Goal: Task Accomplishment & Management: Manage account settings

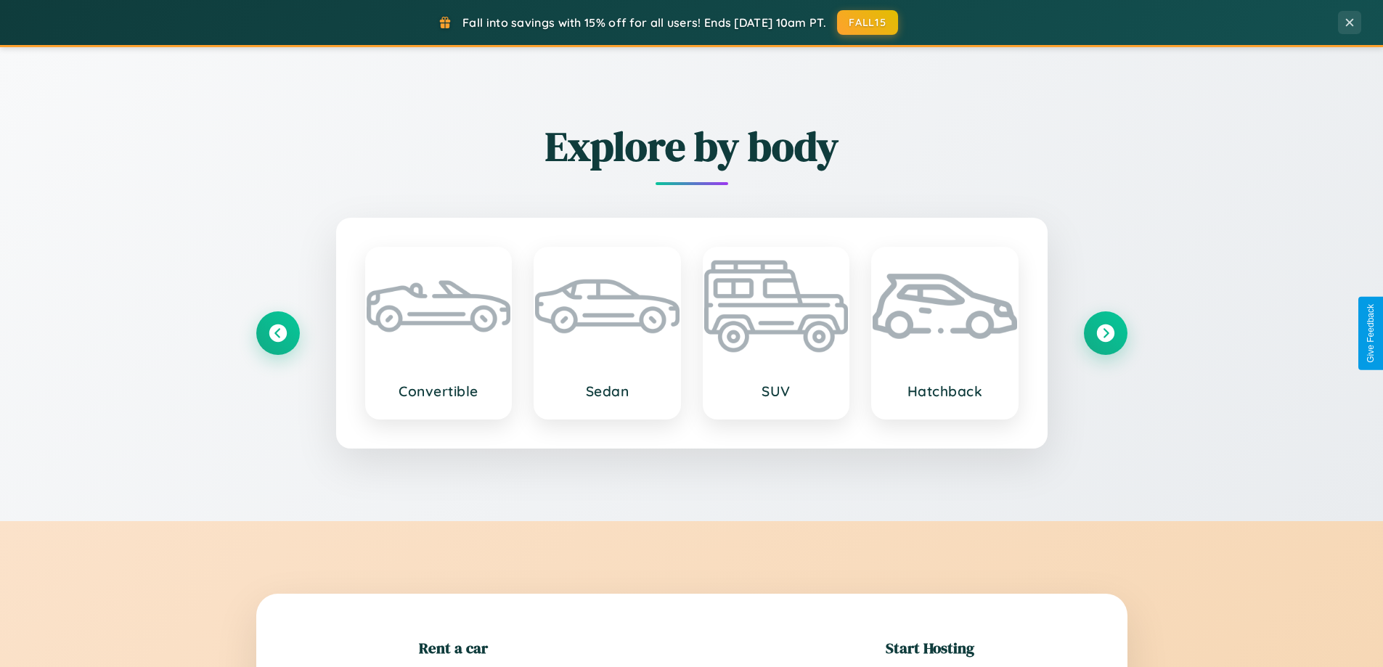
scroll to position [314, 0]
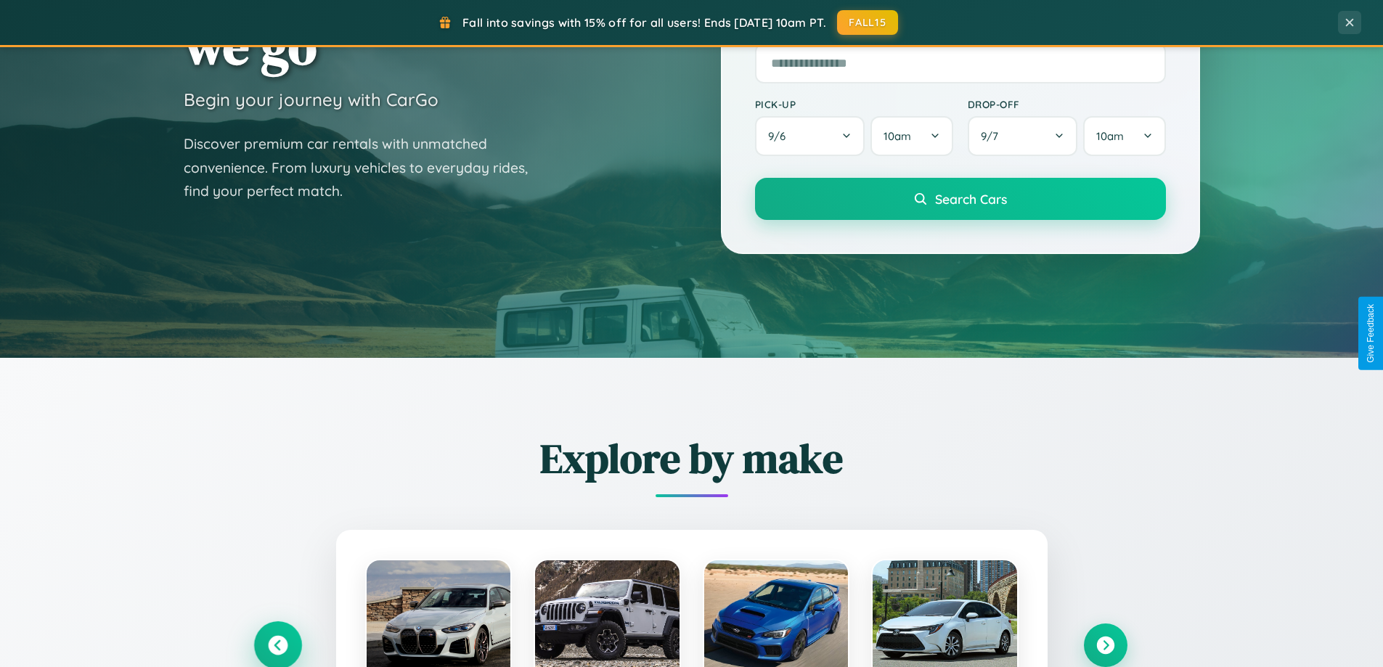
click at [277, 646] on icon at bounding box center [278, 646] width 20 height 20
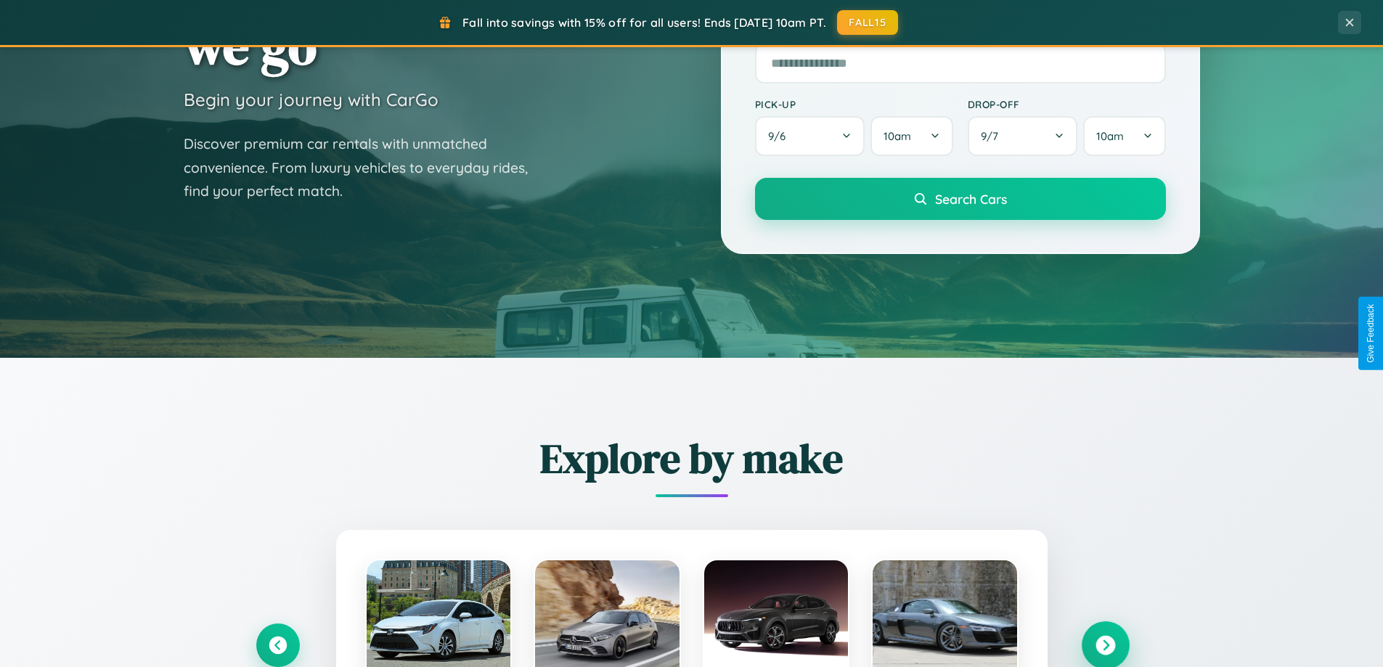
click at [1105, 645] on icon at bounding box center [1106, 646] width 20 height 20
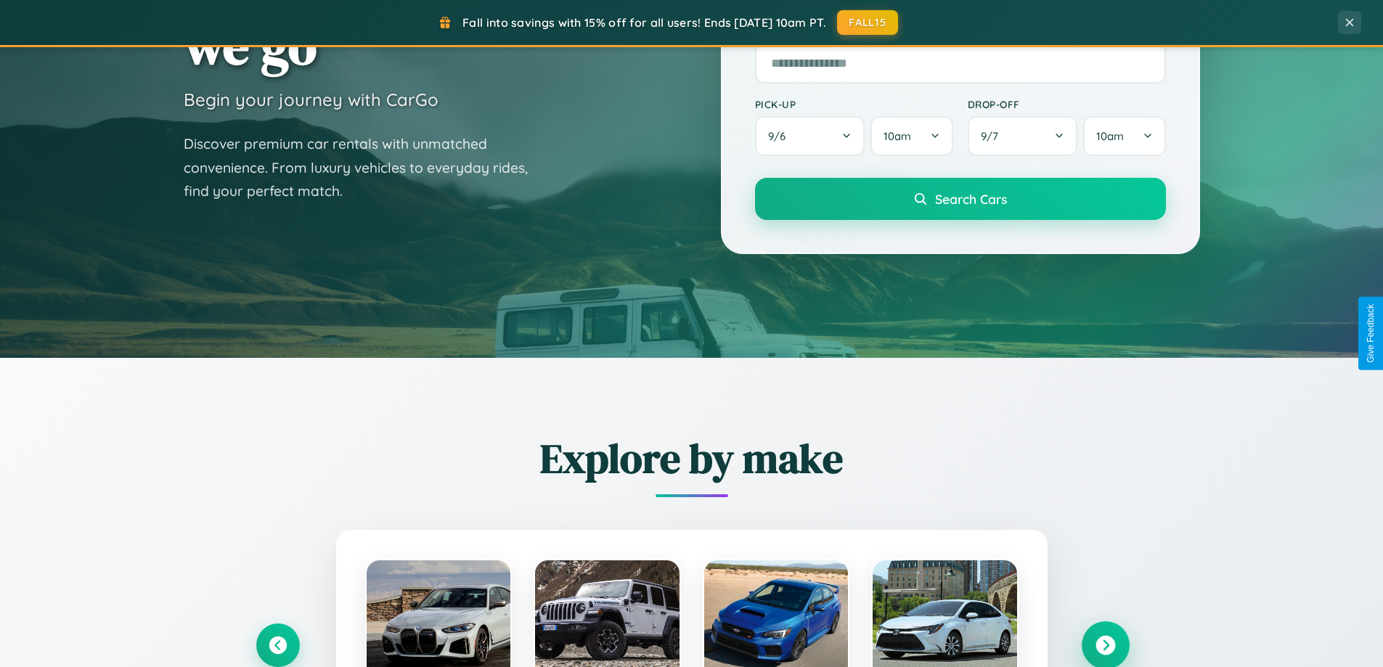
click at [1105, 644] on icon at bounding box center [1106, 646] width 20 height 20
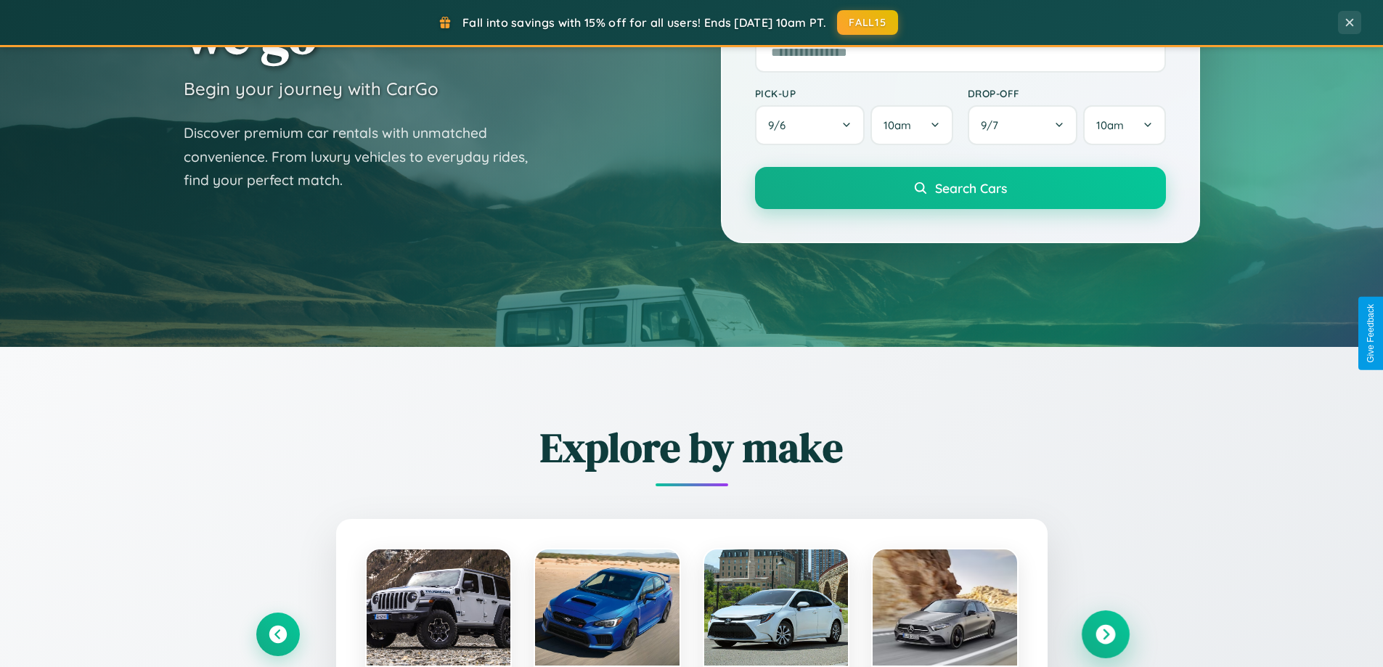
scroll to position [2794, 0]
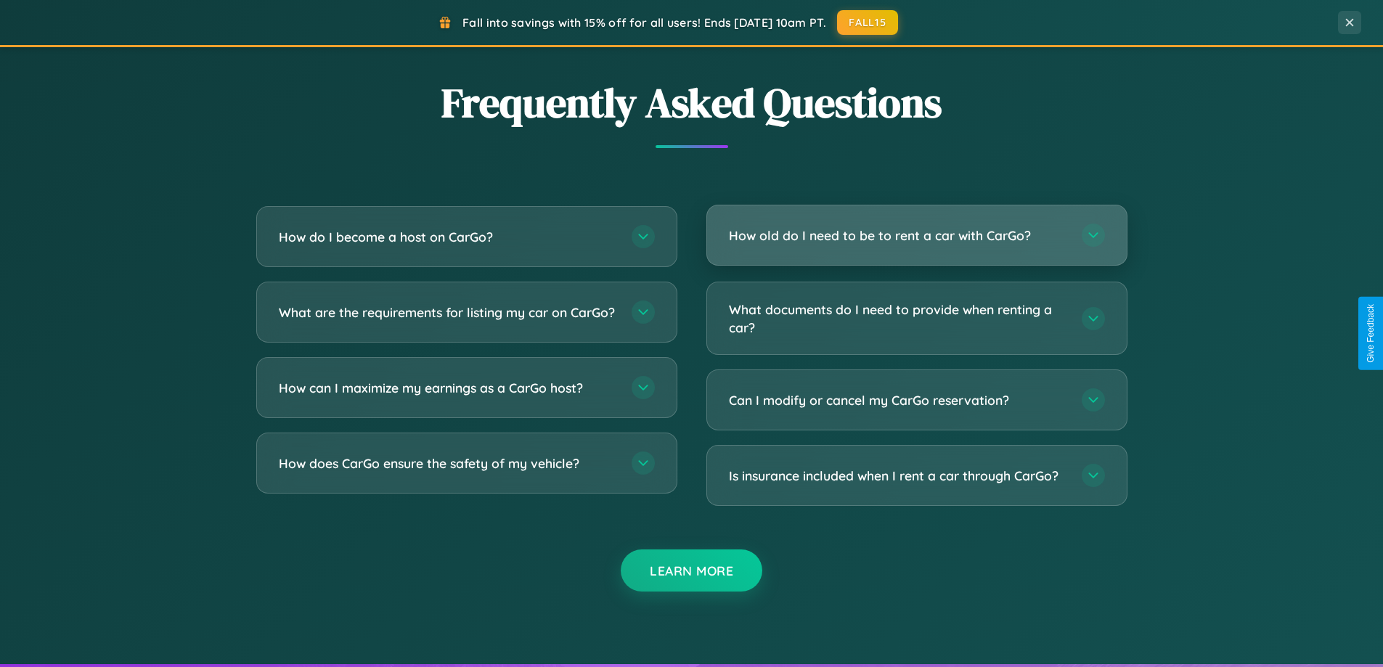
click at [916, 236] on h3 "How old do I need to be to rent a car with CarGo?" at bounding box center [898, 236] width 338 height 18
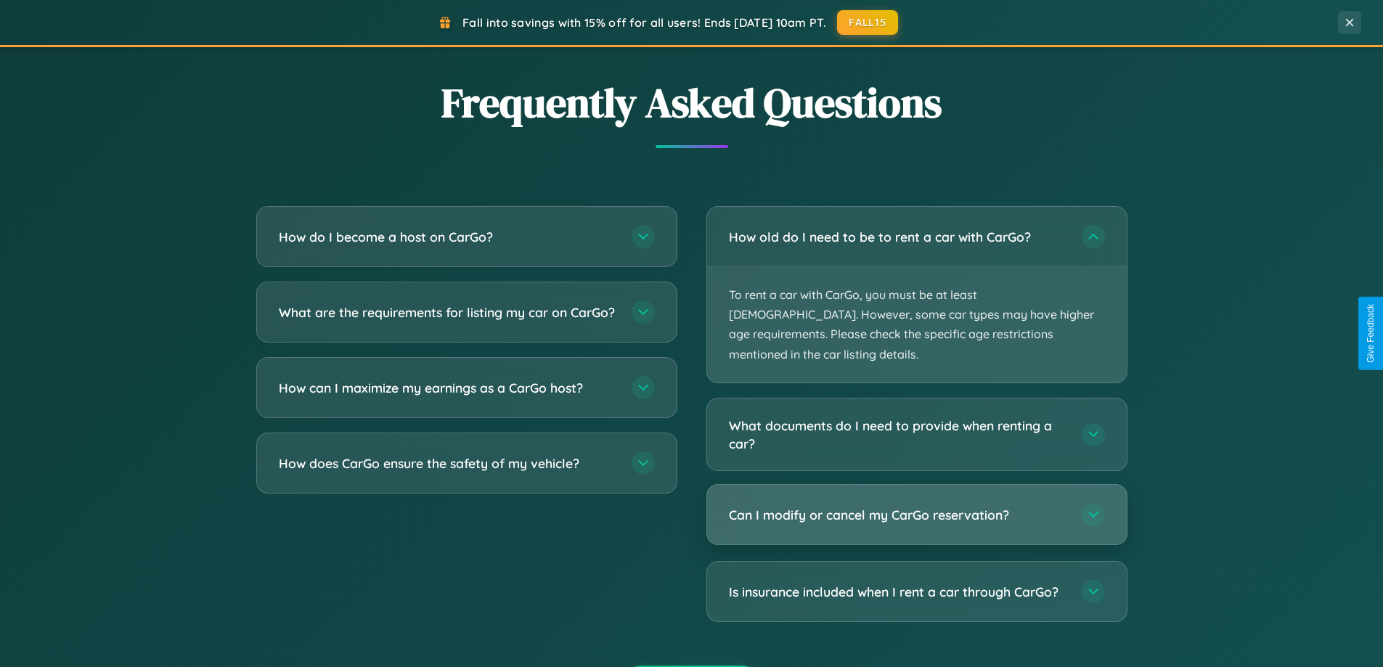
click at [916, 506] on h3 "Can I modify or cancel my CarGo reservation?" at bounding box center [898, 515] width 338 height 18
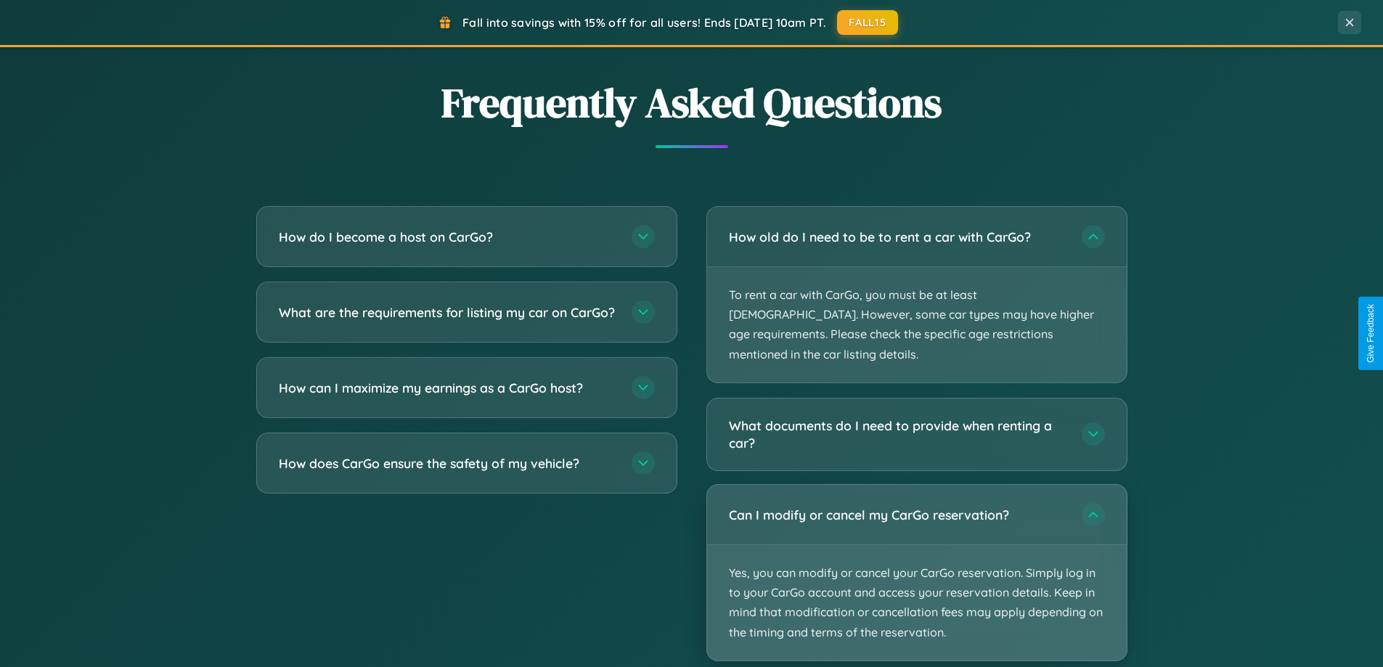
click at [916, 553] on p "Yes, you can modify or cancel your CarGo reservation. Simply log in to your Car…" at bounding box center [917, 602] width 420 height 115
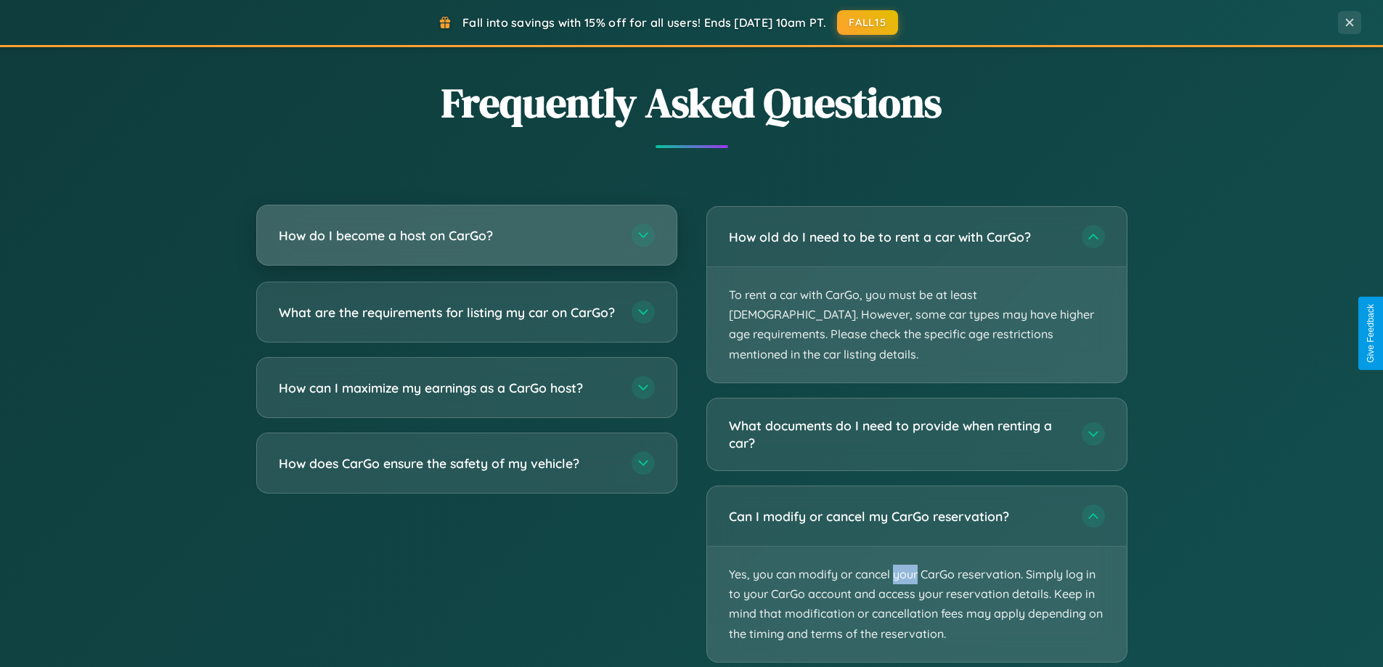
click at [466, 235] on h3 "How do I become a host on CarGo?" at bounding box center [448, 236] width 338 height 18
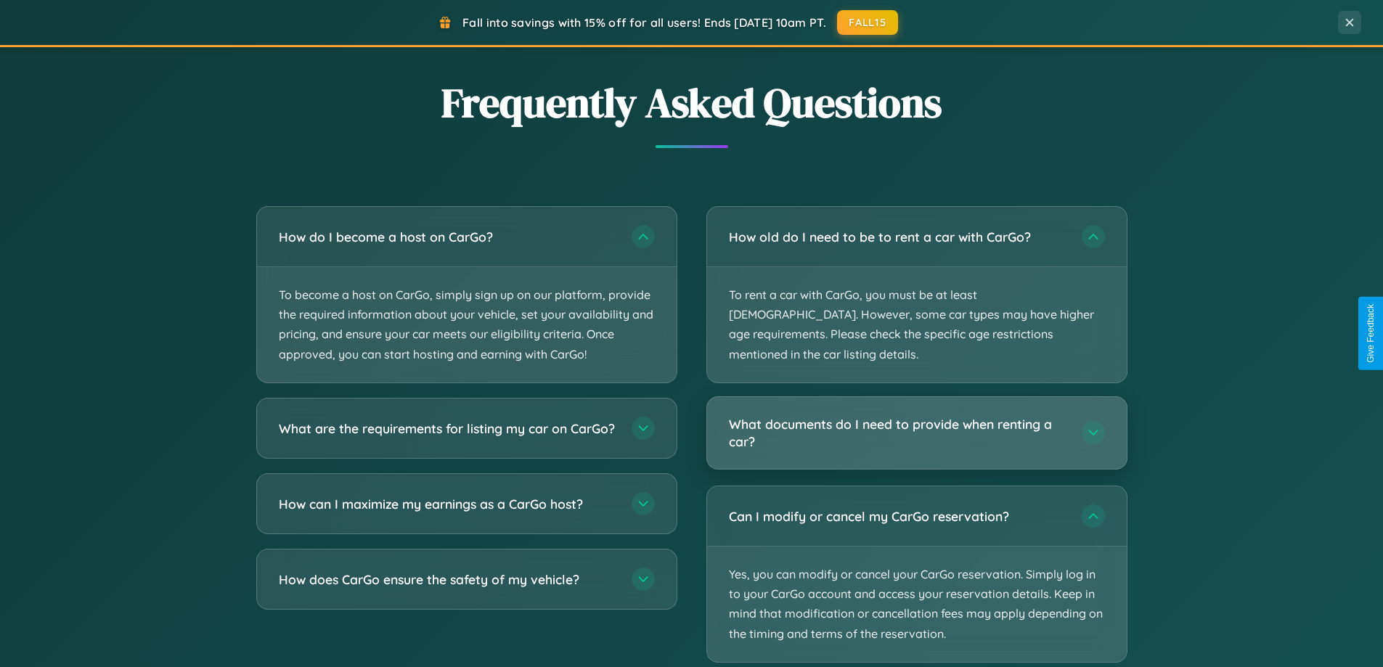
click at [916, 415] on h3 "What documents do I need to provide when renting a car?" at bounding box center [898, 433] width 338 height 36
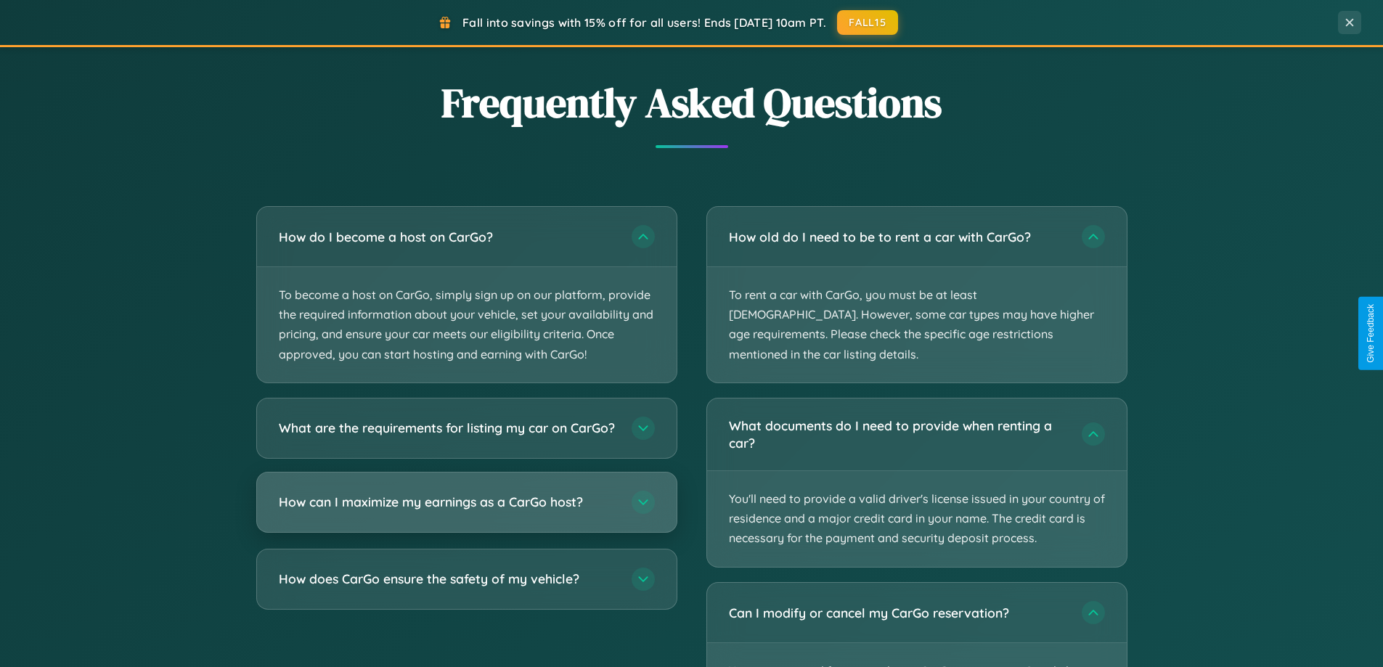
click at [466, 511] on h3 "How can I maximize my earnings as a CarGo host?" at bounding box center [448, 502] width 338 height 18
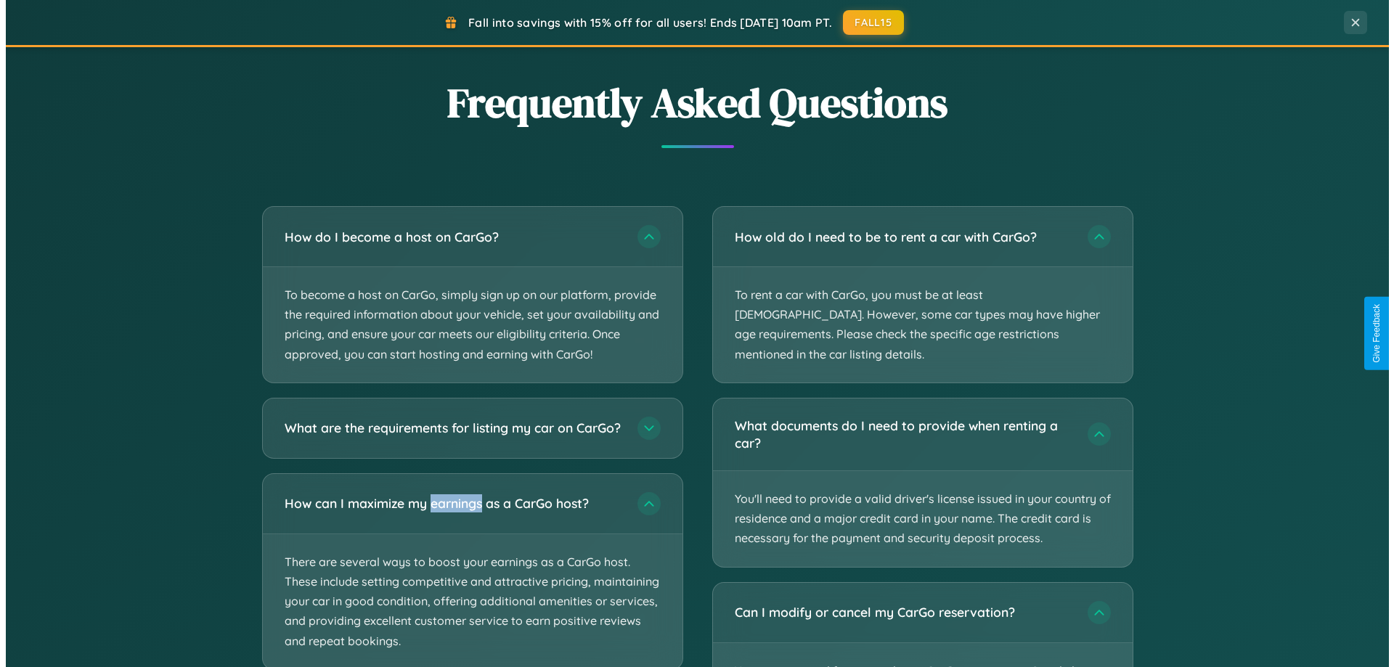
scroll to position [0, 0]
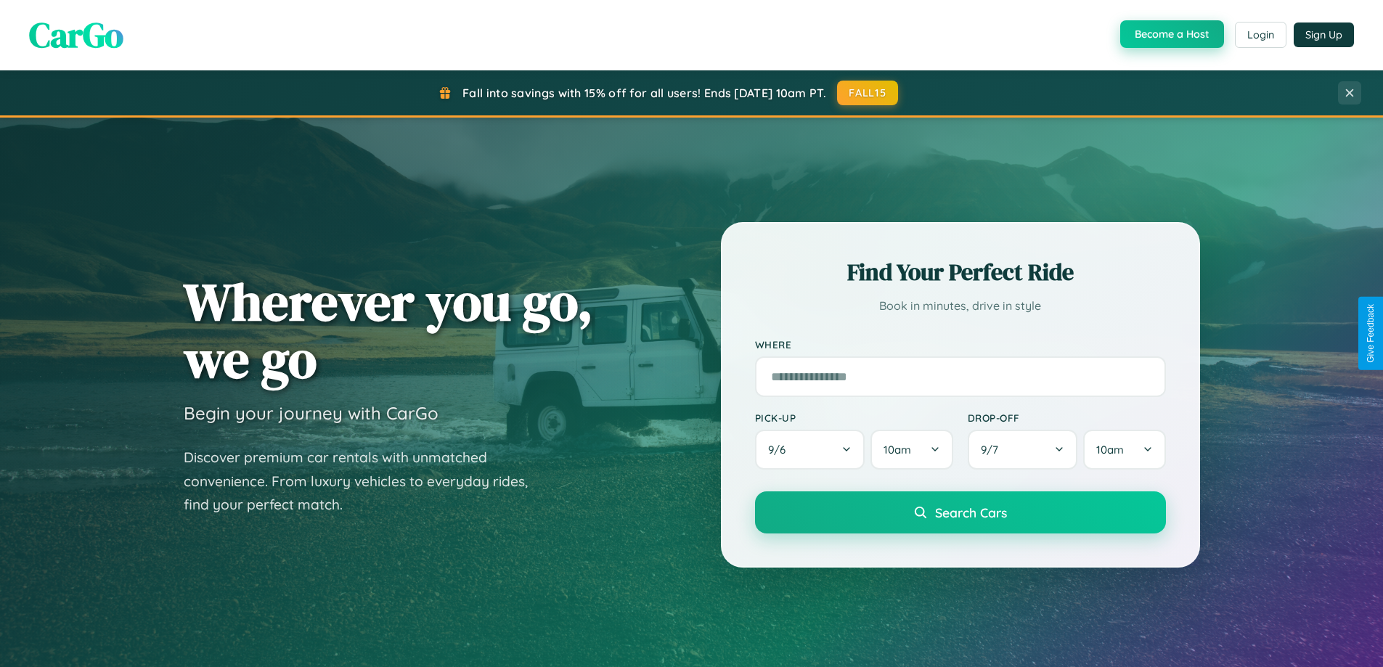
click at [1170, 35] on button "Become a Host" at bounding box center [1172, 34] width 104 height 28
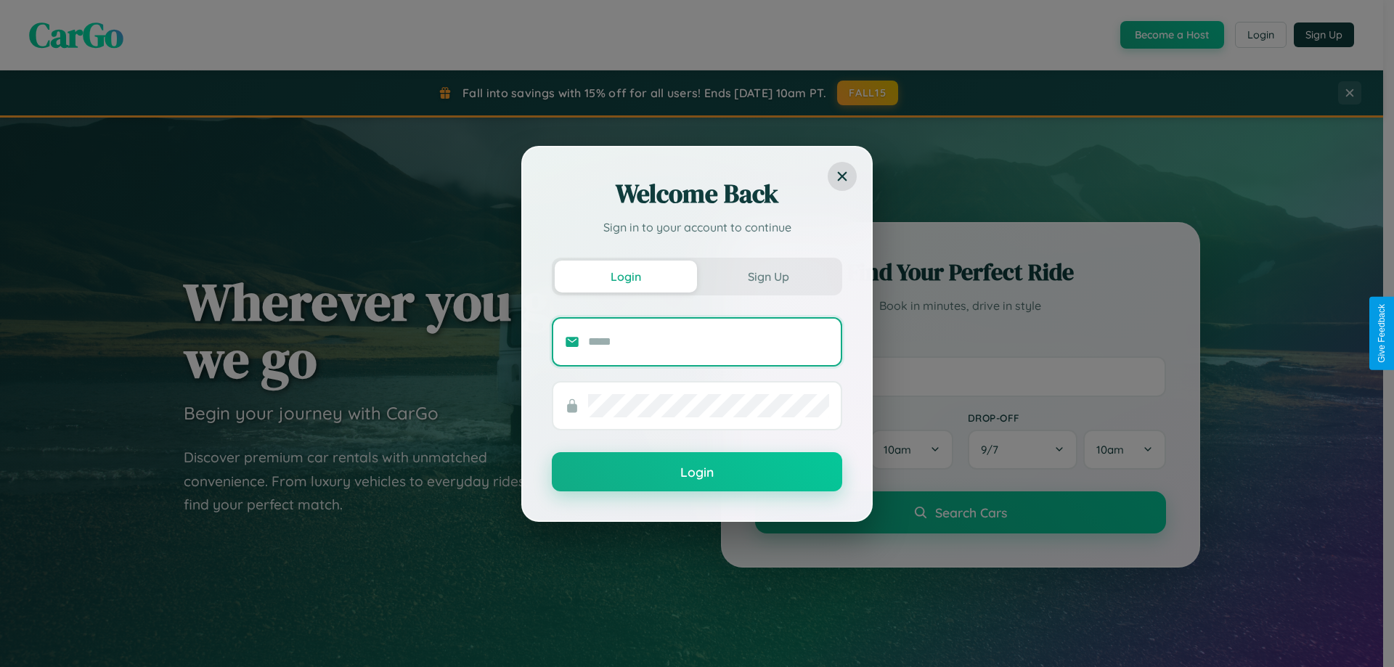
click at [709, 341] on input "text" at bounding box center [708, 341] width 241 height 23
type input "**********"
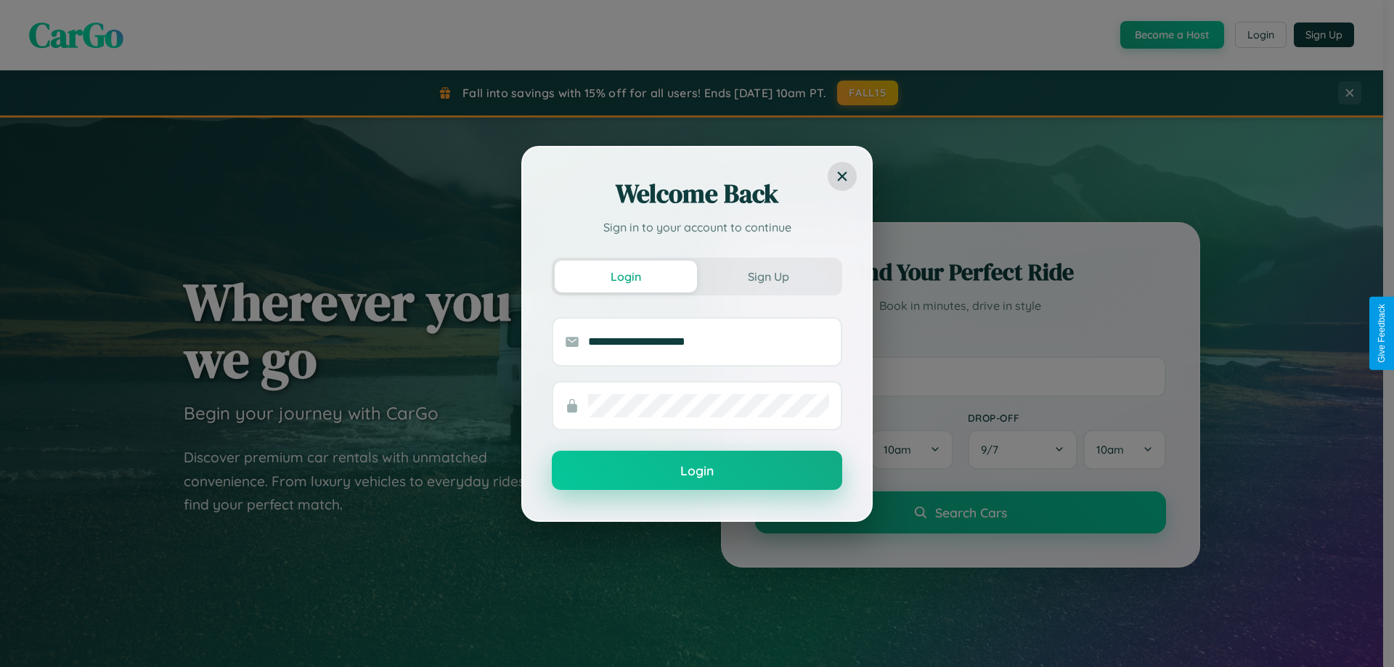
click at [697, 471] on button "Login" at bounding box center [697, 470] width 290 height 39
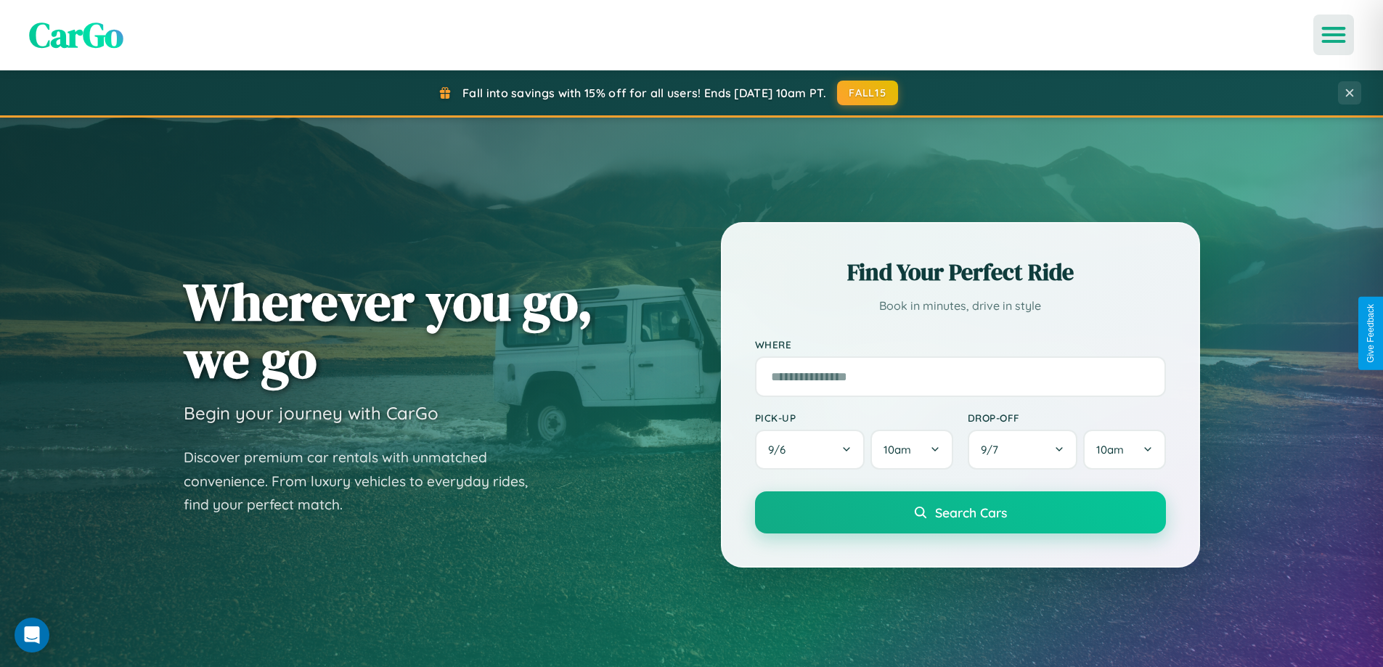
click at [1334, 35] on icon "Open menu" at bounding box center [1334, 34] width 21 height 13
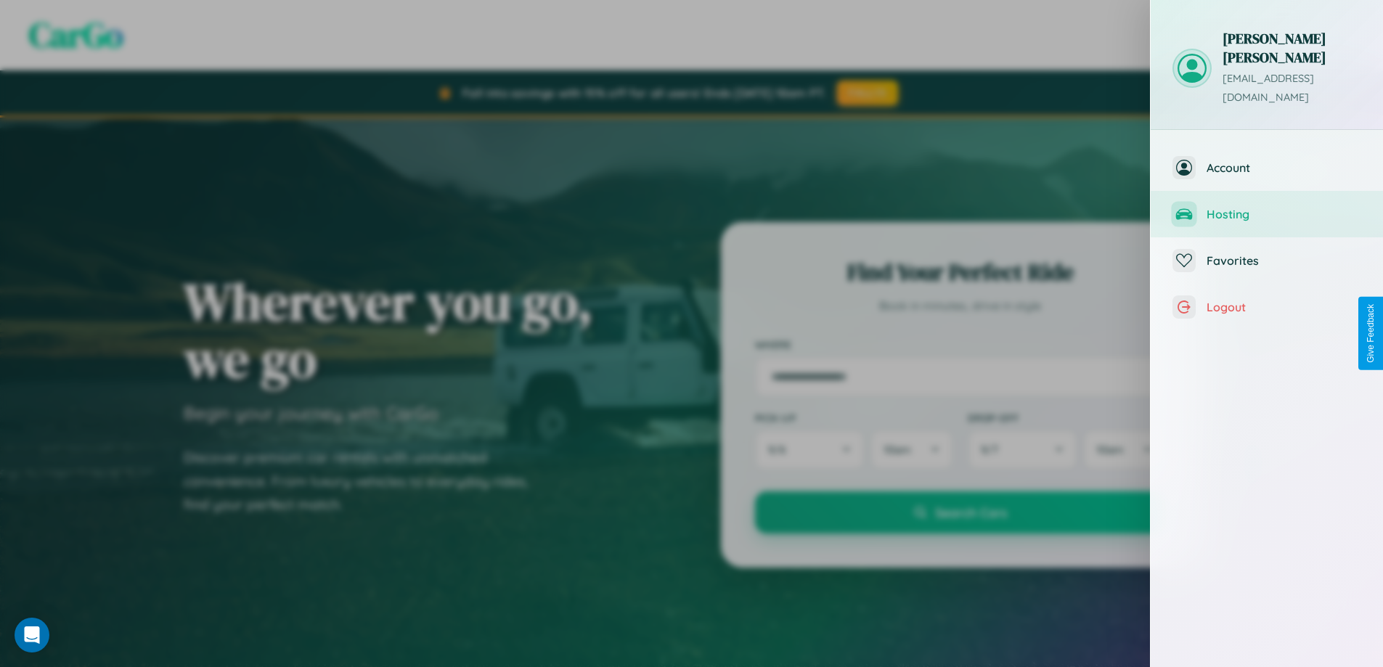
click at [1267, 207] on span "Hosting" at bounding box center [1284, 214] width 155 height 15
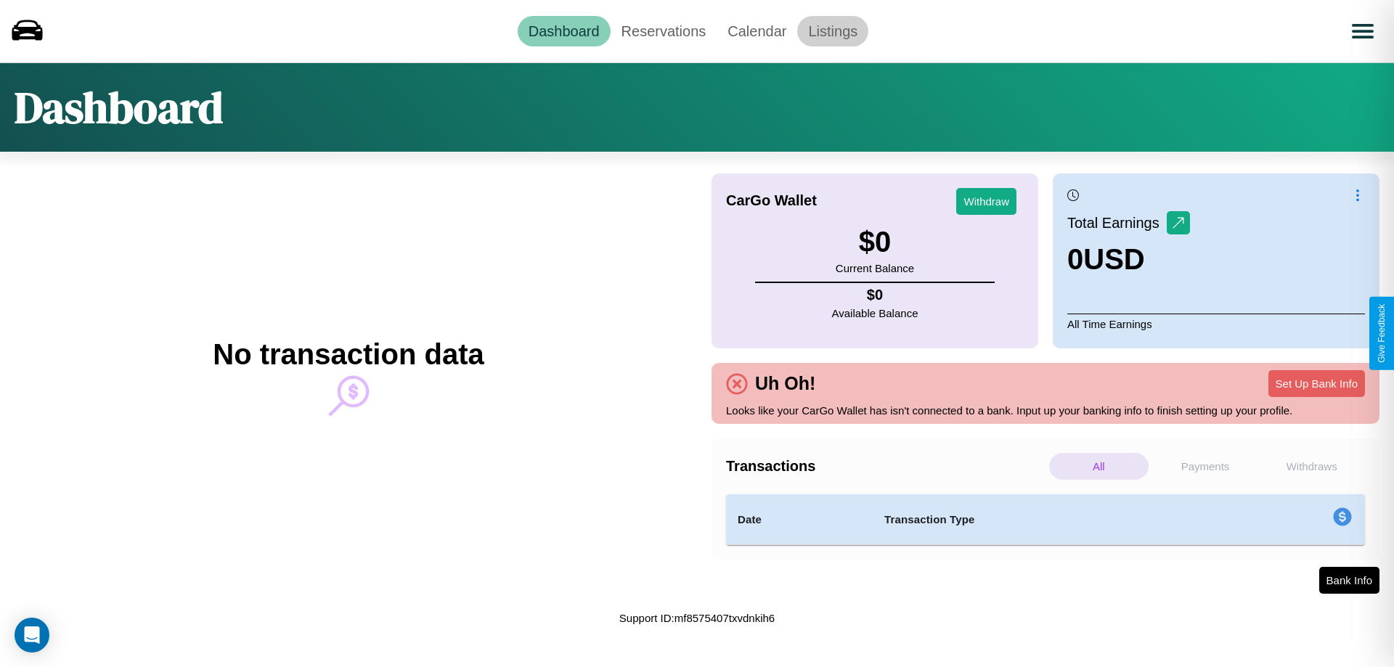
click at [833, 30] on link "Listings" at bounding box center [832, 31] width 71 height 30
